Goal: Communication & Community: Answer question/provide support

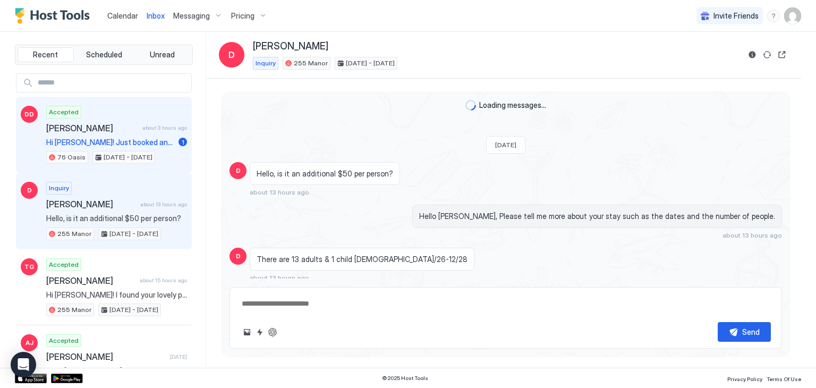
scroll to position [87, 0]
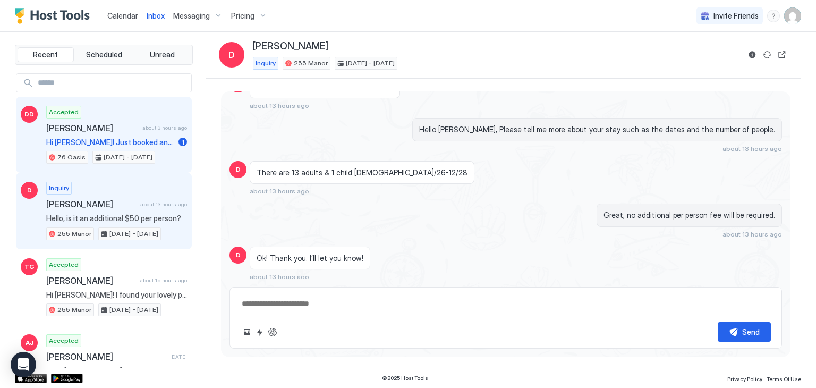
click at [103, 130] on span "[PERSON_NAME]" at bounding box center [92, 128] width 92 height 11
type textarea "*"
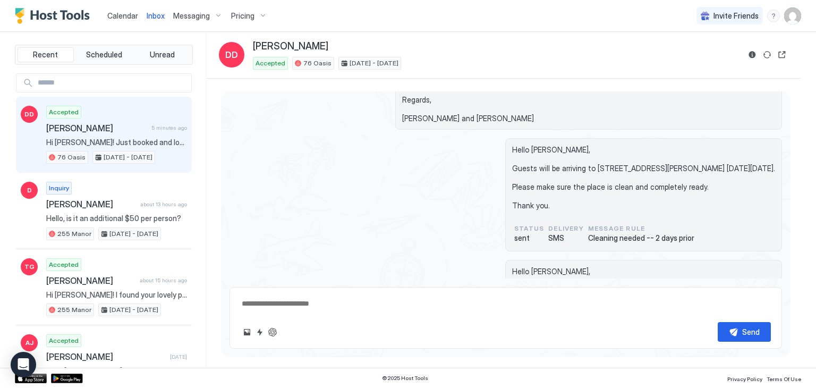
scroll to position [1189, 0]
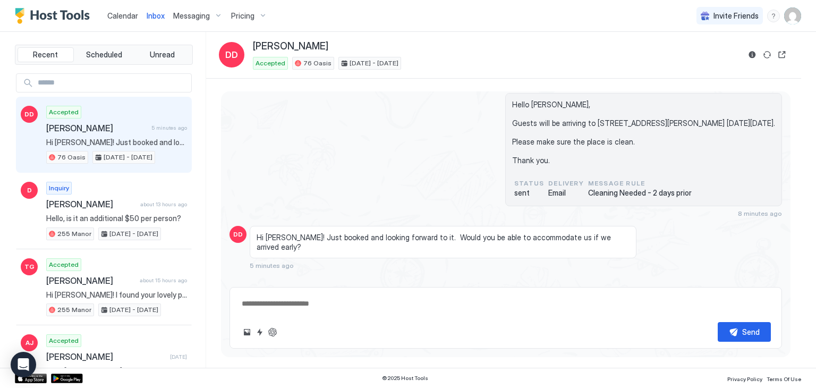
click at [277, 304] on textarea at bounding box center [506, 304] width 531 height 20
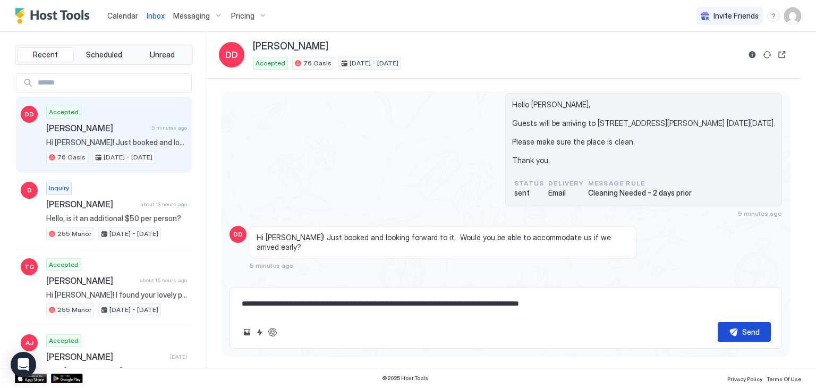
type textarea "**********"
click at [736, 330] on button "Send" at bounding box center [744, 332] width 53 height 20
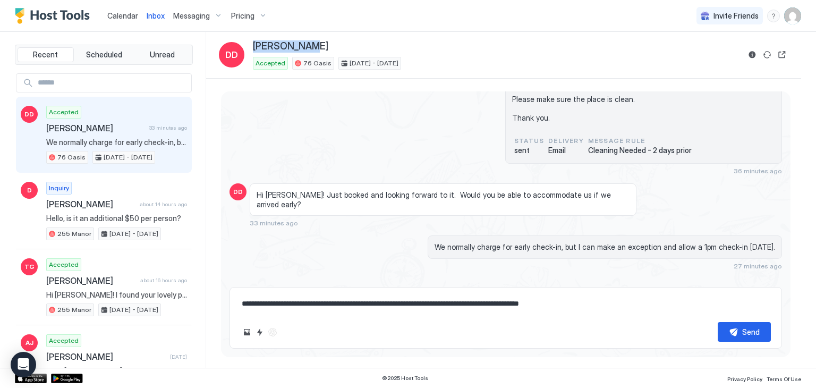
drag, startPoint x: 313, startPoint y: 45, endPoint x: 251, endPoint y: 44, distance: 61.1
click at [255, 45] on div "[PERSON_NAME]" at bounding box center [496, 46] width 487 height 12
copy span "[PERSON_NAME]"
